Goal: Obtain resource: Download file/media

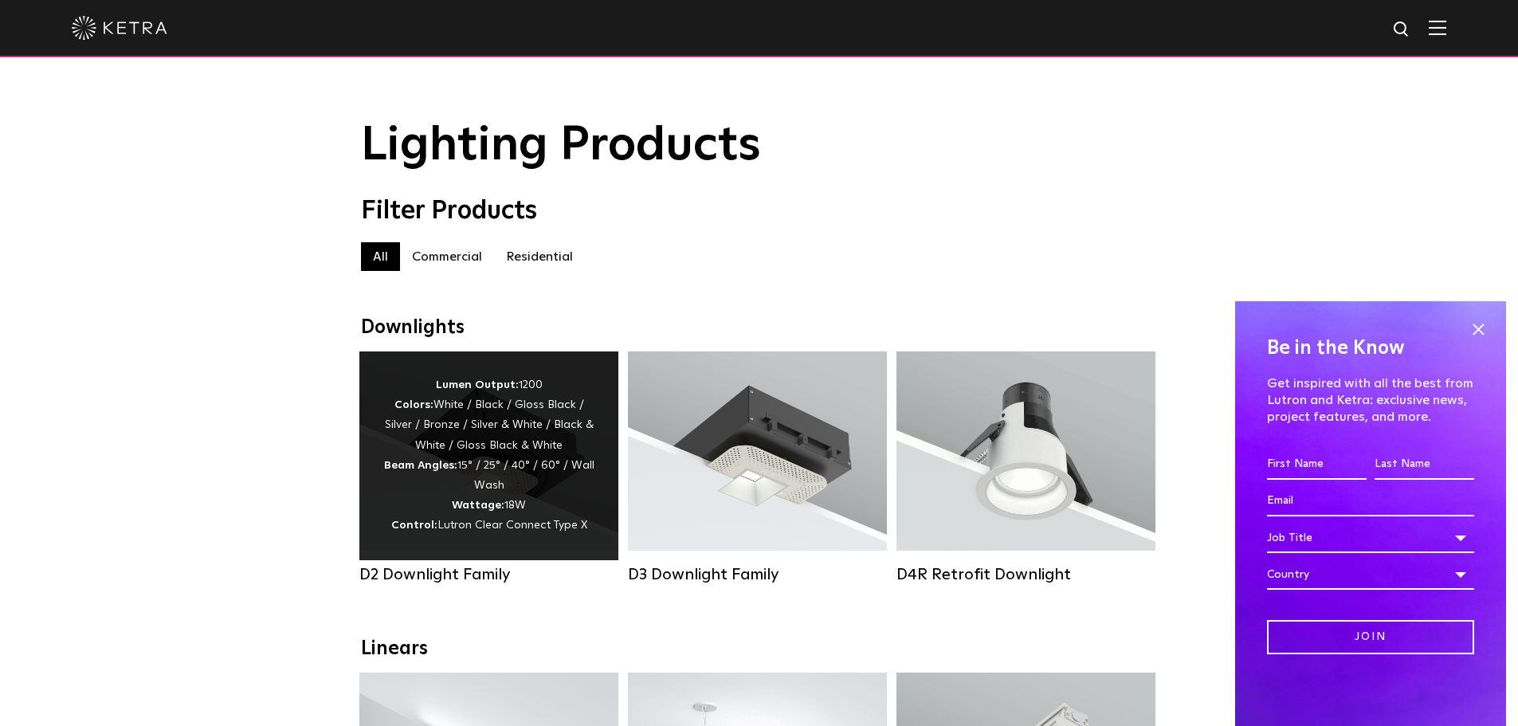
click at [485, 489] on div "Lumen Output: 1200 Colors: White / Black / Gloss Black / Silver / Bronze / Silv…" at bounding box center [488, 455] width 211 height 161
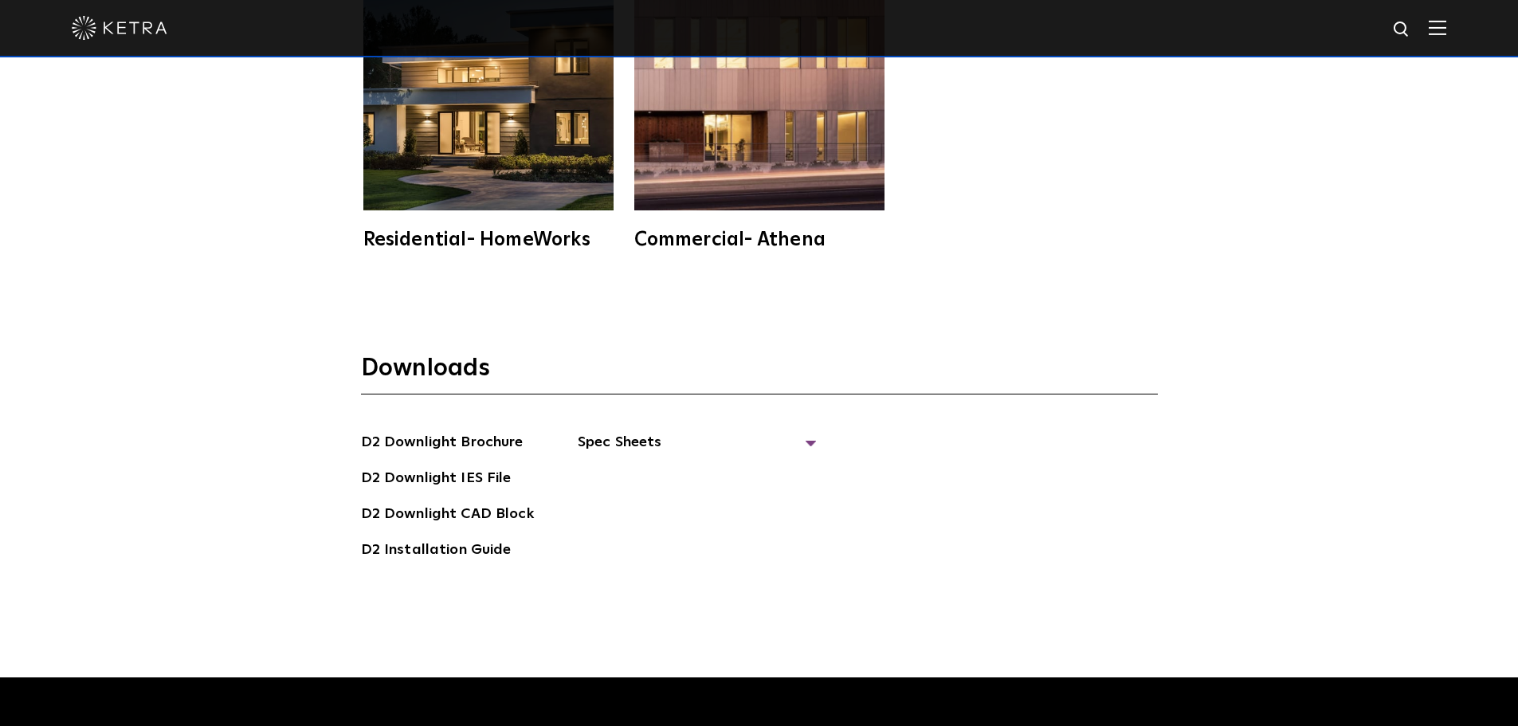
scroll to position [4464, 0]
click at [587, 430] on span "Spec Sheets" at bounding box center [697, 447] width 239 height 35
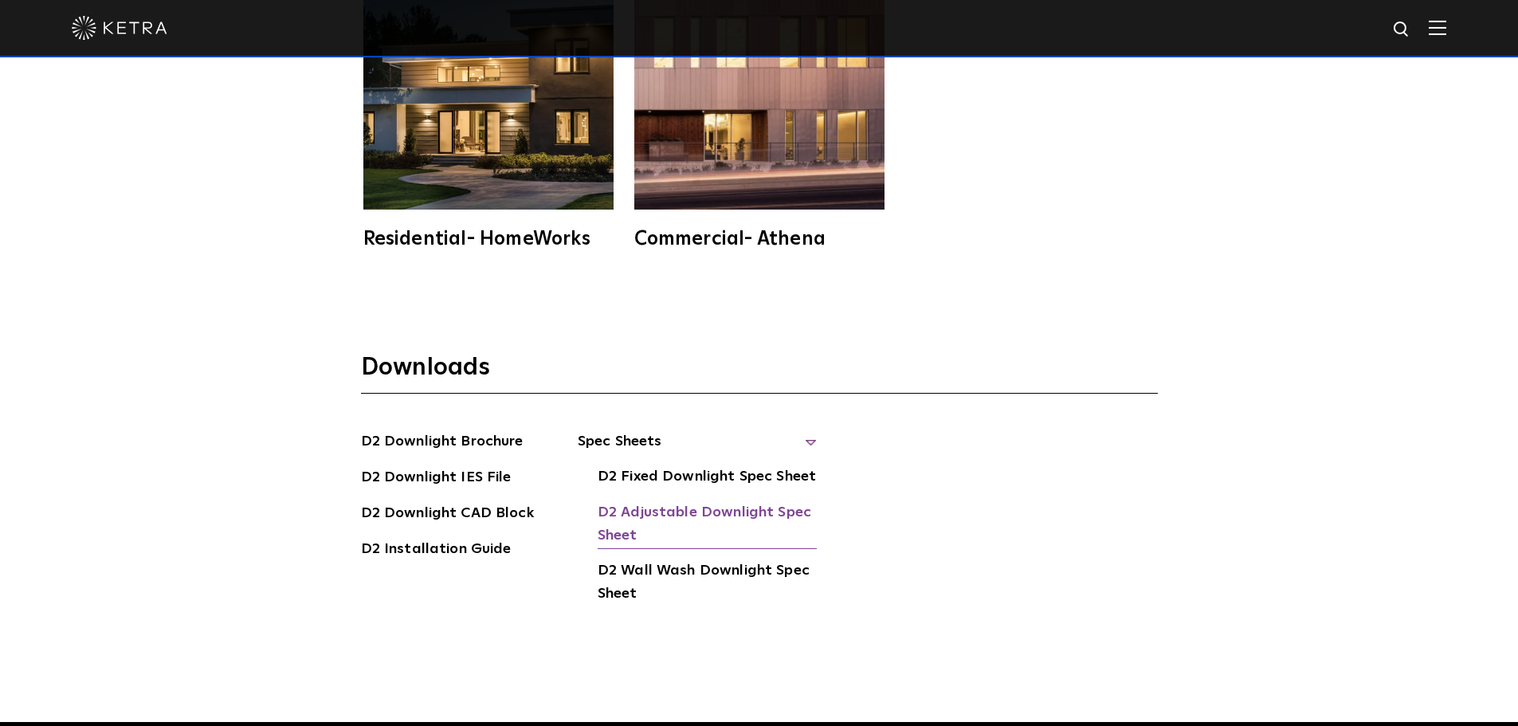
click at [674, 501] on link "D2 Adjustable Downlight Spec Sheet" at bounding box center [707, 525] width 219 height 49
